Goal: Information Seeking & Learning: Learn about a topic

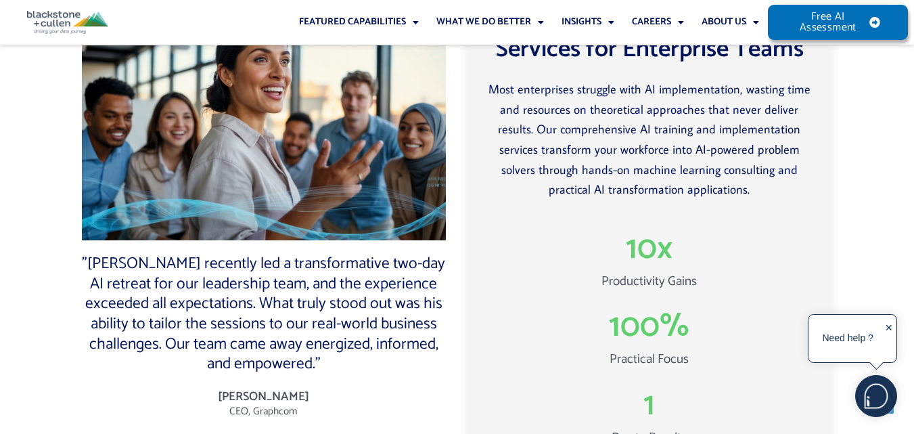
scroll to position [3133, 0]
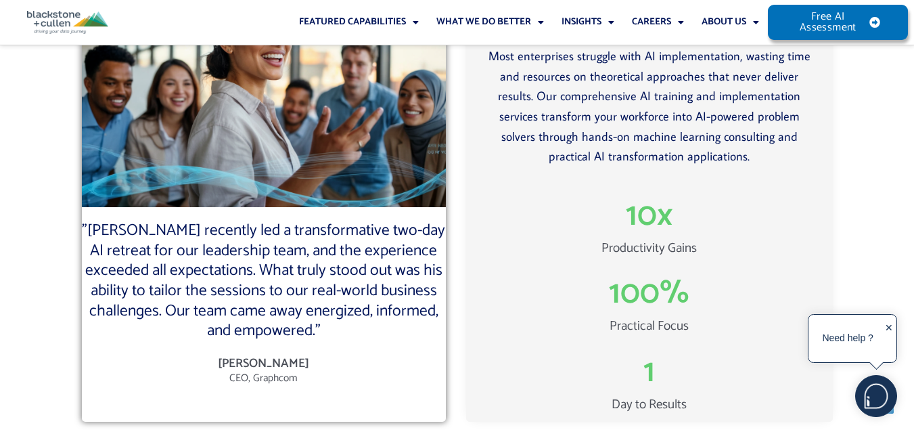
drag, startPoint x: 210, startPoint y: 319, endPoint x: 306, endPoint y: 316, distance: 96.1
click at [306, 354] on div "Matt Livelberger CEO, Graphcom" at bounding box center [264, 369] width 365 height 31
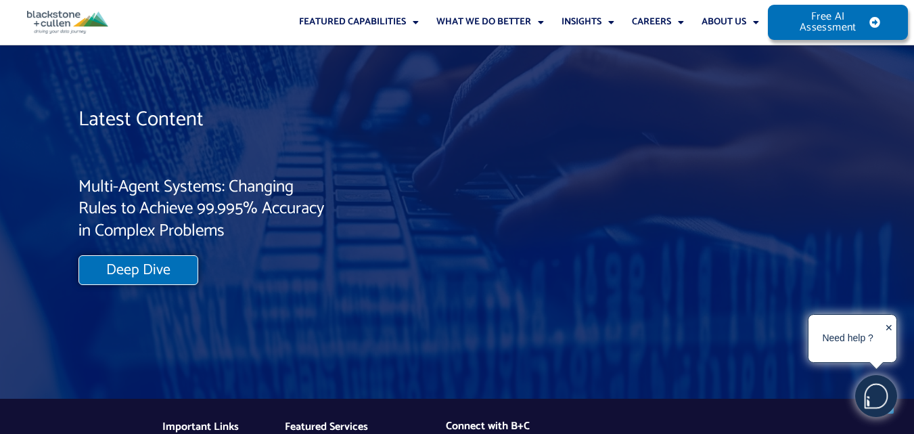
scroll to position [11520, 0]
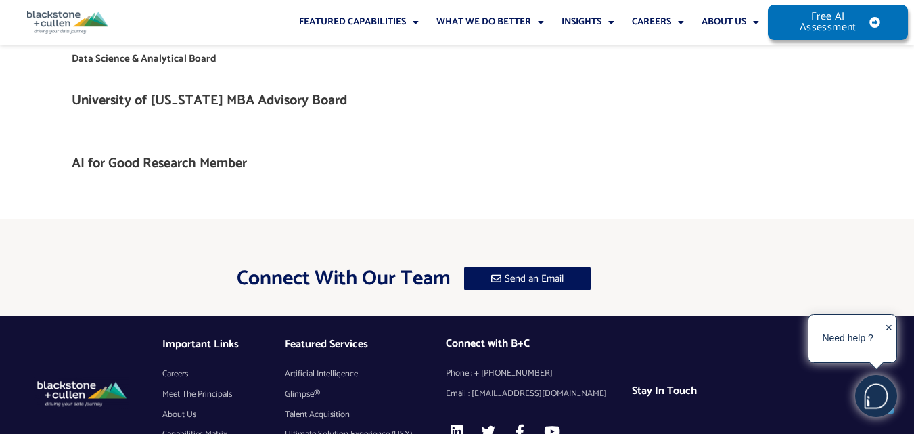
scroll to position [1408, 0]
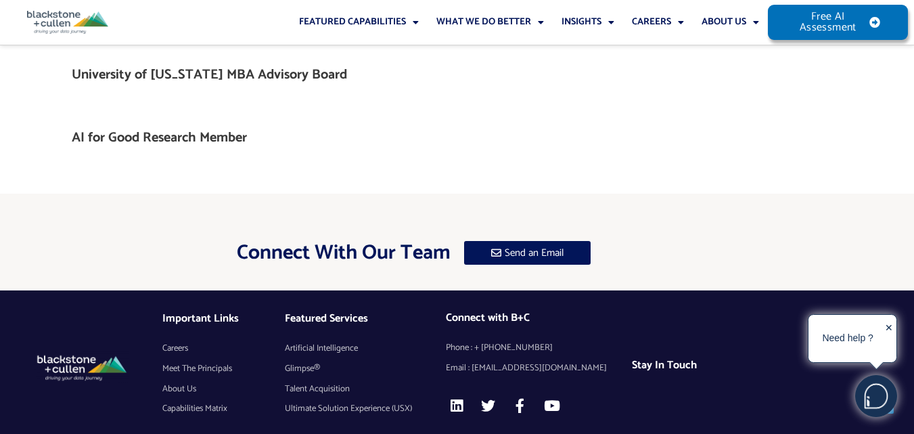
click at [208, 358] on span "Meet The Principals" at bounding box center [197, 368] width 70 height 20
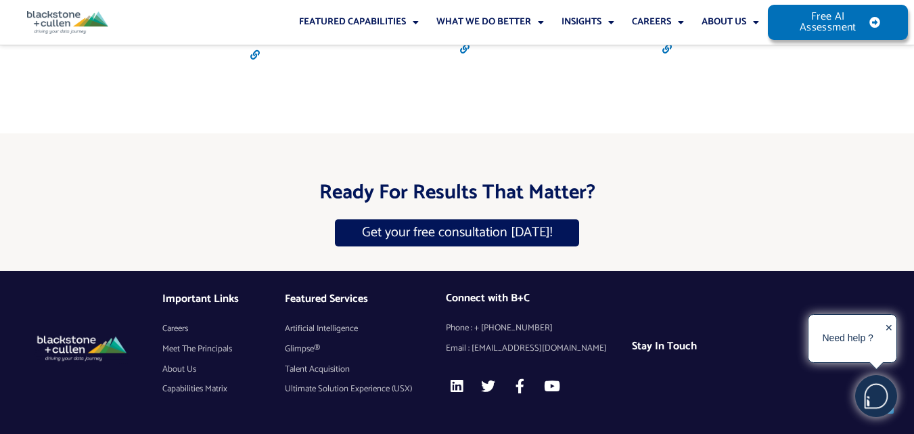
scroll to position [2868, 0]
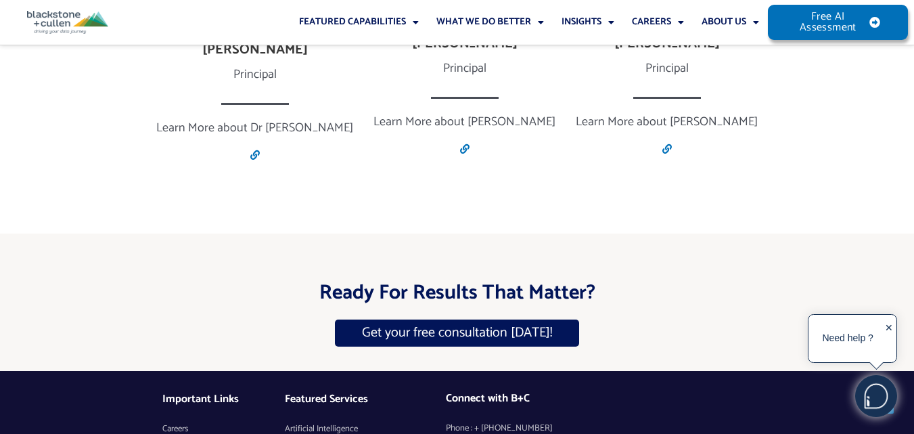
click at [890, 326] on div "✕" at bounding box center [889, 339] width 8 height 42
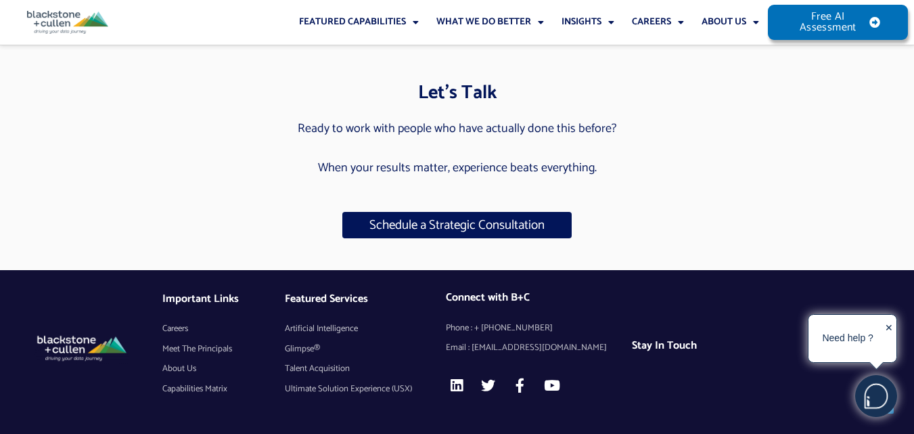
scroll to position [4739, 0]
click at [294, 368] on span "Talent Acquisition" at bounding box center [317, 368] width 65 height 20
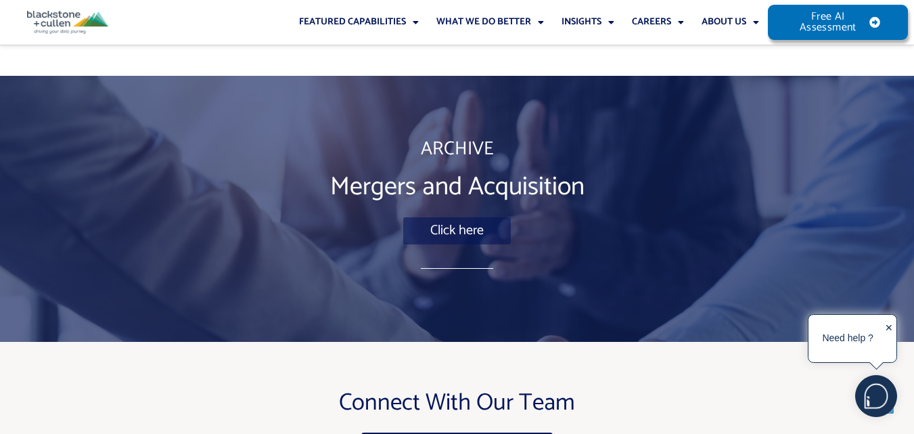
scroll to position [7143, 0]
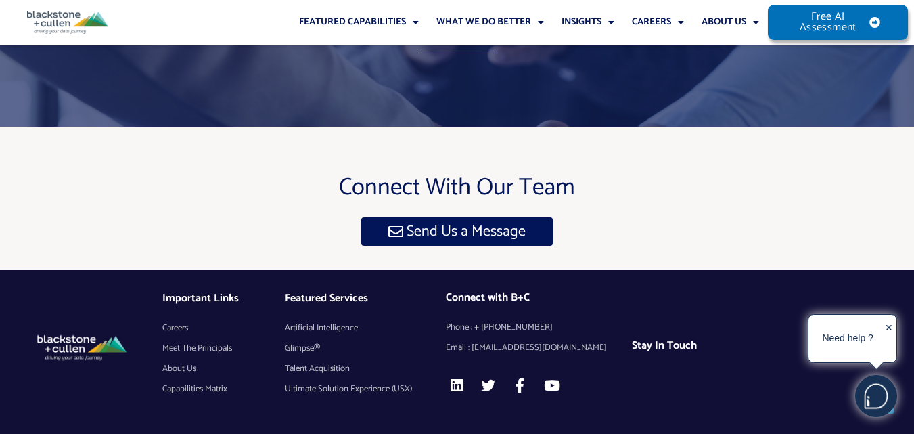
click at [306, 329] on span "Artificial Intelligence" at bounding box center [321, 328] width 73 height 20
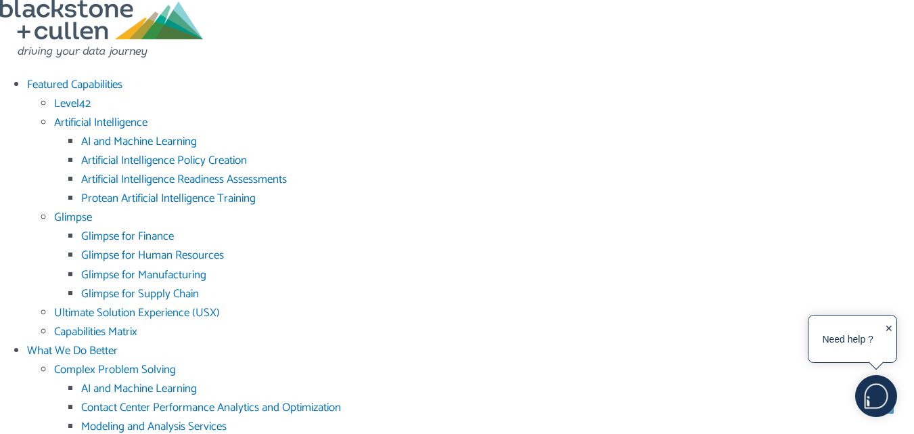
scroll to position [1082, 0]
drag, startPoint x: 744, startPoint y: 186, endPoint x: 774, endPoint y: 238, distance: 60.3
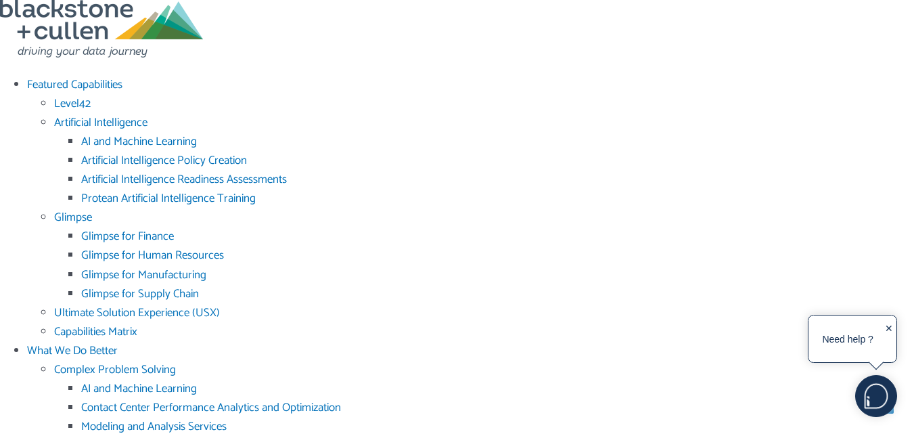
click at [890, 330] on div "✕" at bounding box center [889, 339] width 8 height 41
drag, startPoint x: 680, startPoint y: 197, endPoint x: 498, endPoint y: 266, distance: 194.6
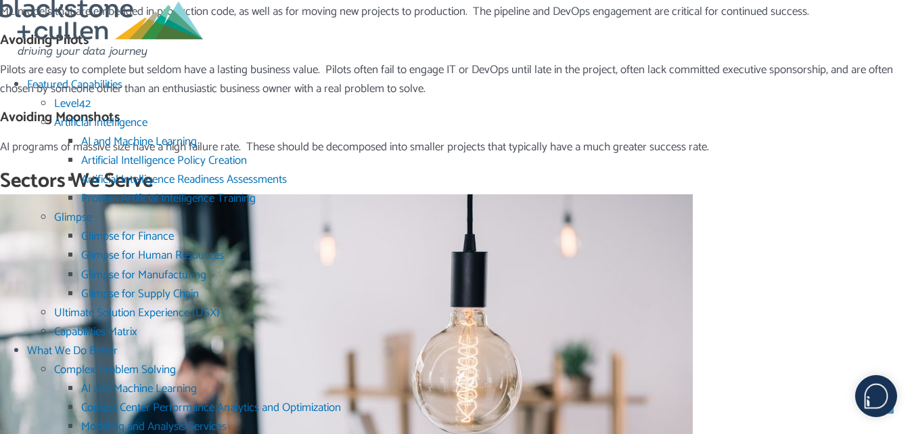
scroll to position [3517, 0]
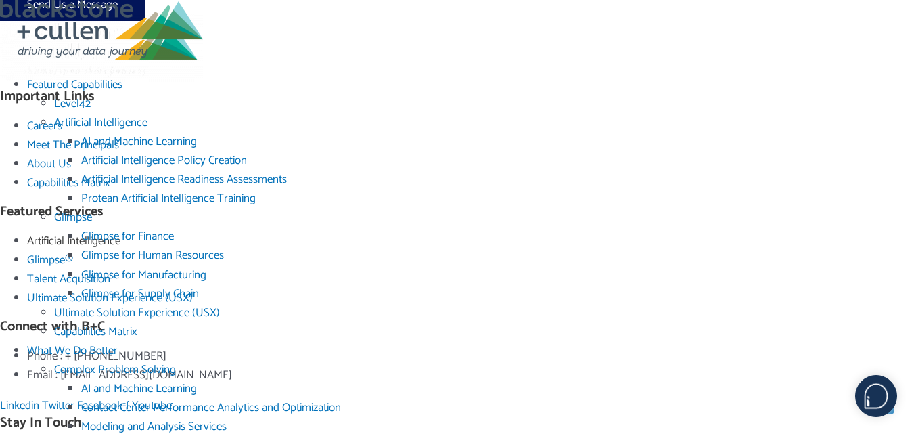
scroll to position [6301, 0]
click at [110, 192] on span "Capabilities Matrix" at bounding box center [68, 182] width 83 height 19
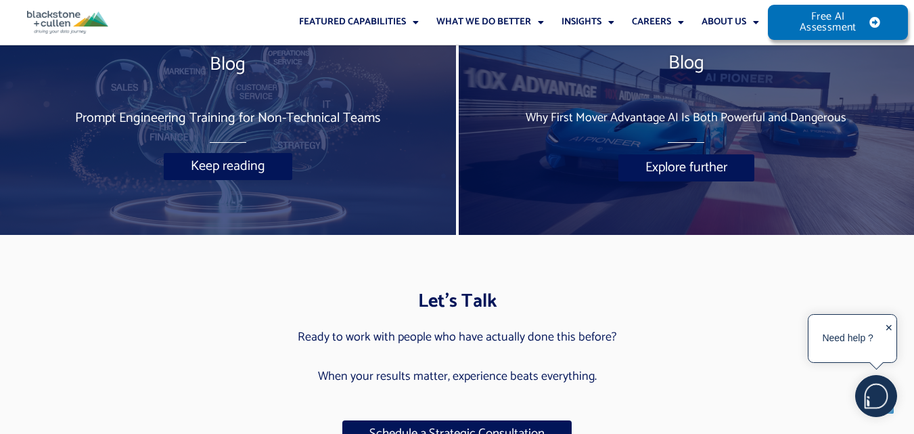
scroll to position [4599, 0]
